Goal: Share content

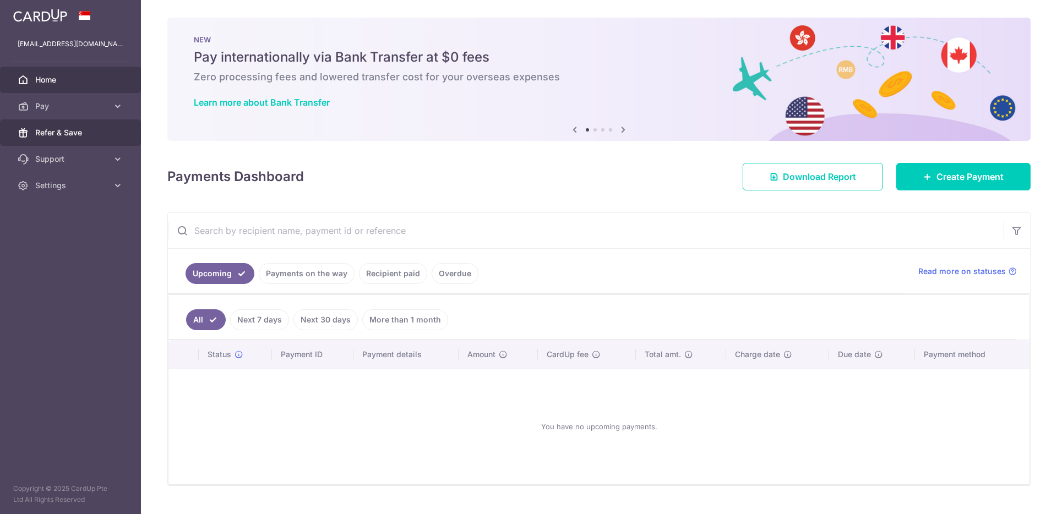
click at [90, 125] on link "Refer & Save" at bounding box center [70, 132] width 141 height 26
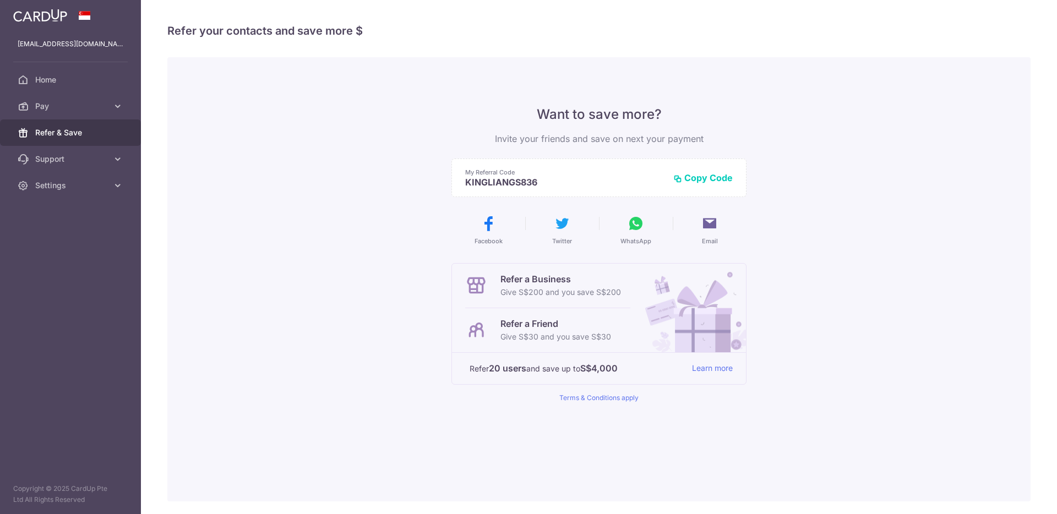
click at [677, 180] on button "Copy Code" at bounding box center [702, 177] width 59 height 11
click at [292, 194] on div "Want to save more? Invite your friends and save on next your payment My Referra…" at bounding box center [598, 279] width 863 height 444
